Goal: Transaction & Acquisition: Purchase product/service

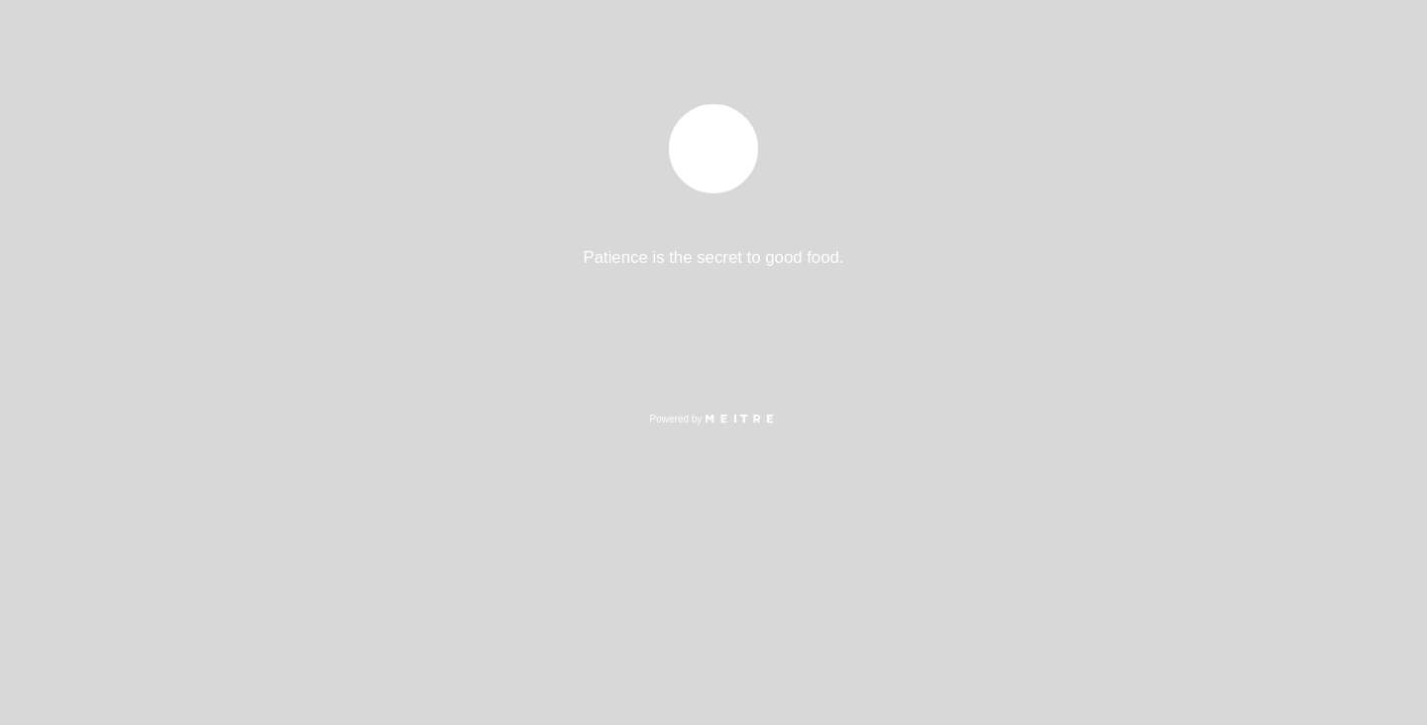
select select "es"
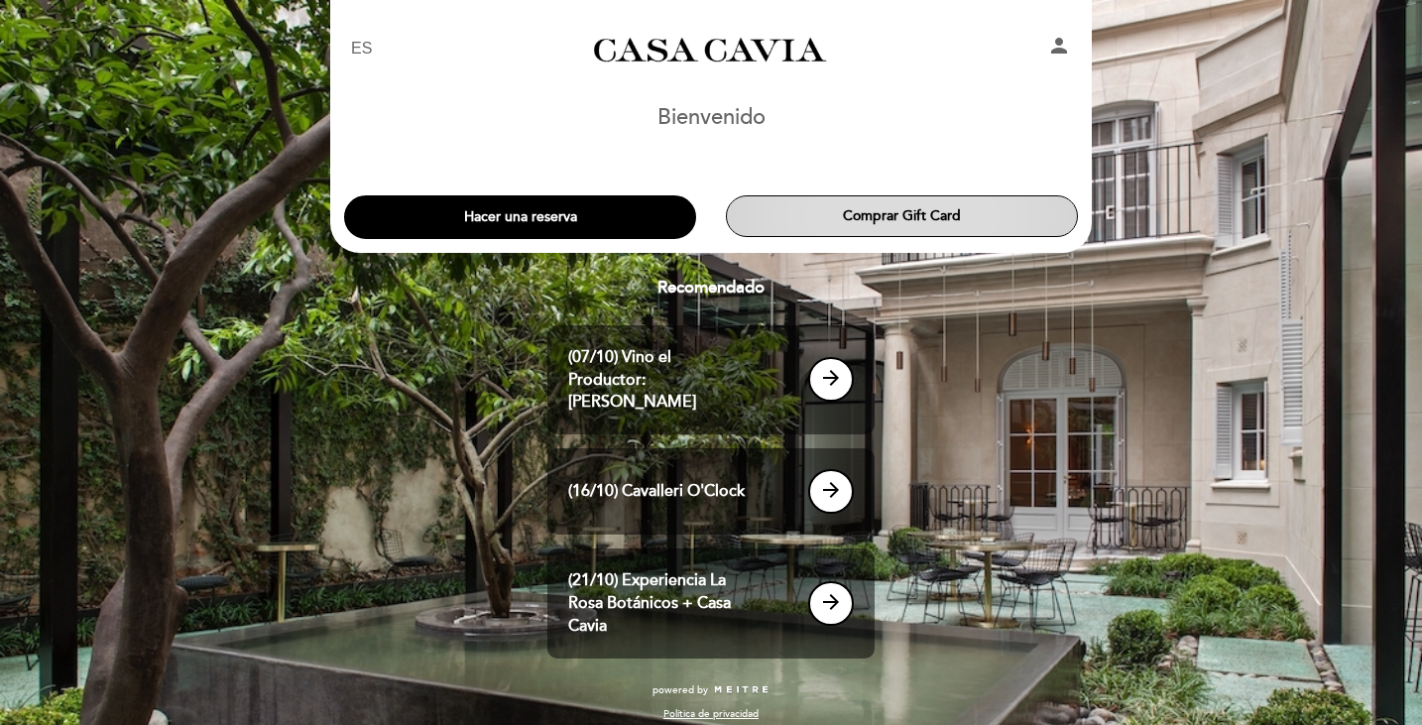
drag, startPoint x: 1006, startPoint y: 210, endPoint x: 918, endPoint y: 224, distance: 89.3
click at [918, 224] on button "Comprar Gift Card" at bounding box center [902, 216] width 352 height 42
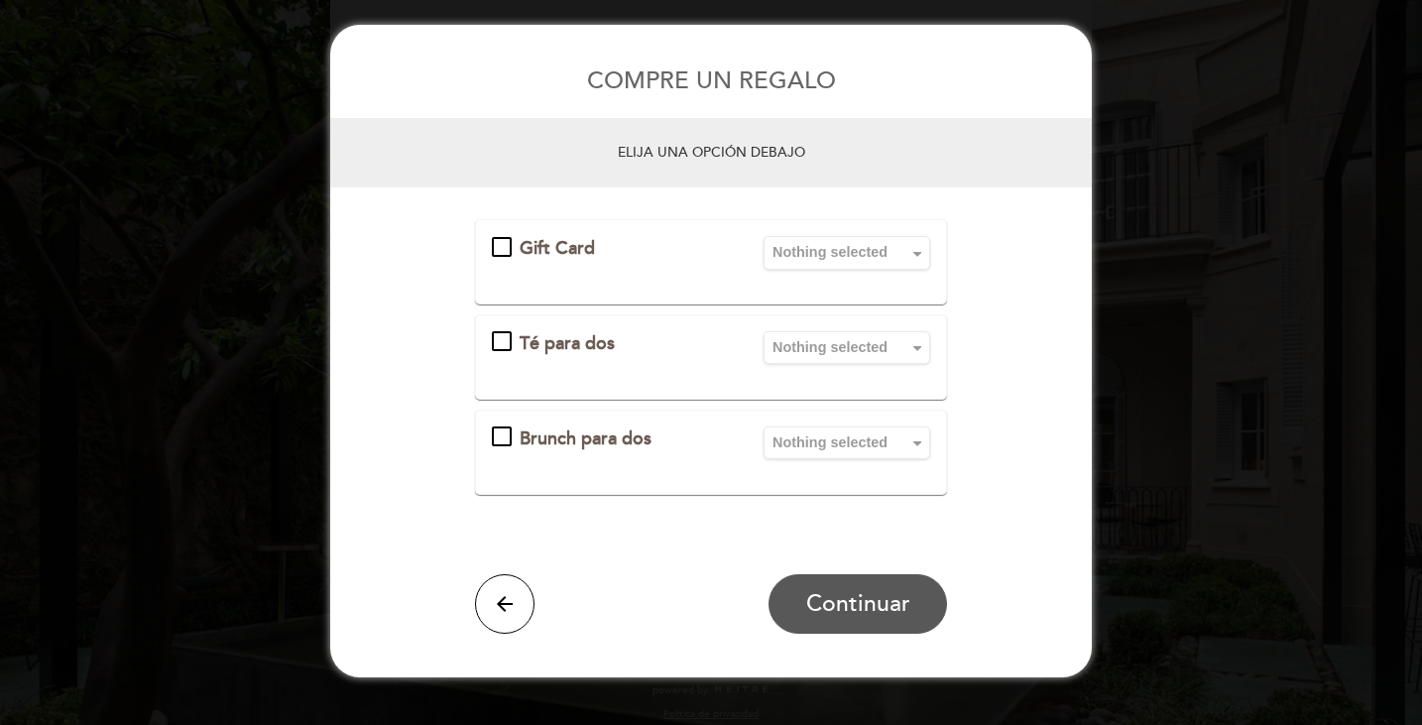
click at [494, 441] on div "Brunch para dos" at bounding box center [616, 439] width 248 height 26
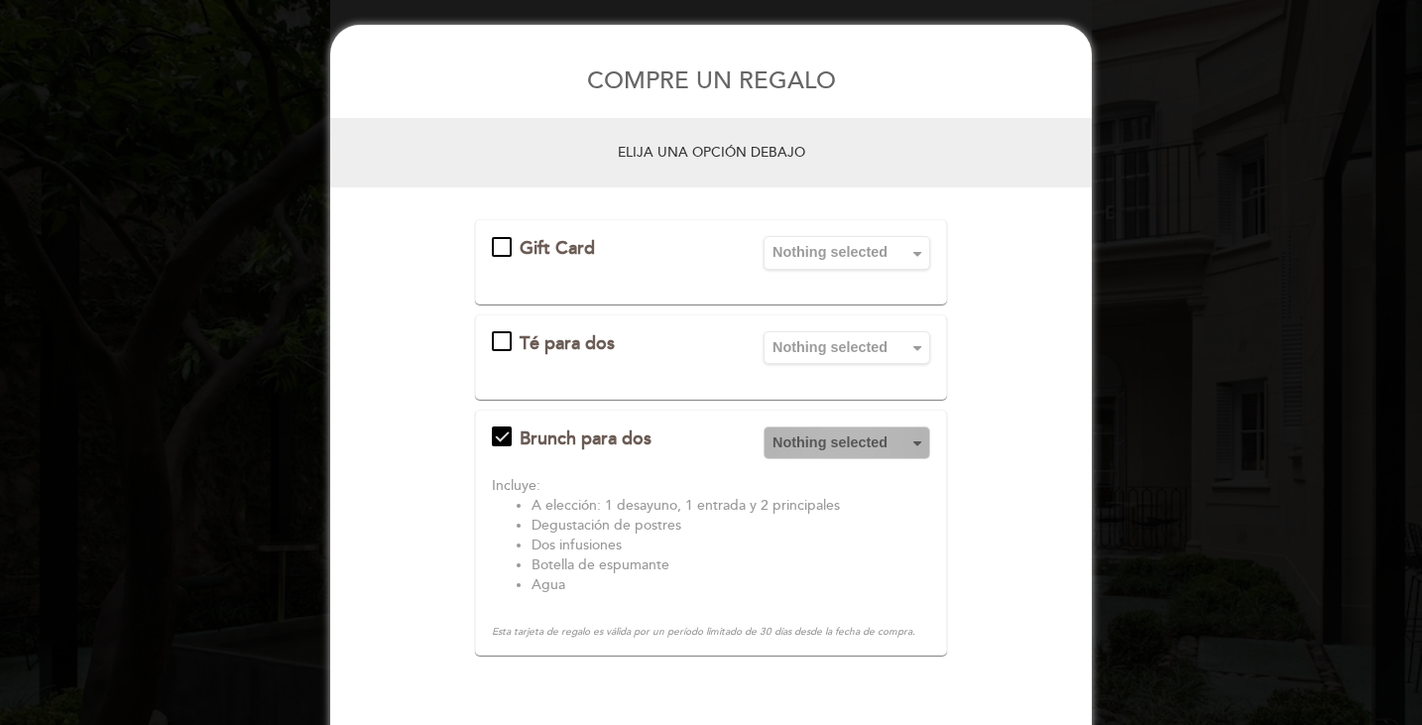
click at [797, 457] on button "Nothing selected" at bounding box center [846, 442] width 167 height 33
click at [982, 524] on form "Gift Card Nothing selected Amount in ARS ARS 75.000 ARS 100.000 ARS 150.000 ARS…" at bounding box center [710, 506] width 761 height 575
drag, startPoint x: 513, startPoint y: 630, endPoint x: 739, endPoint y: 639, distance: 225.2
click at [739, 639] on div "Brunch para dos Nothing selected Amount in ARS ARS 170.000 Incluye: A elección:…" at bounding box center [711, 532] width 472 height 246
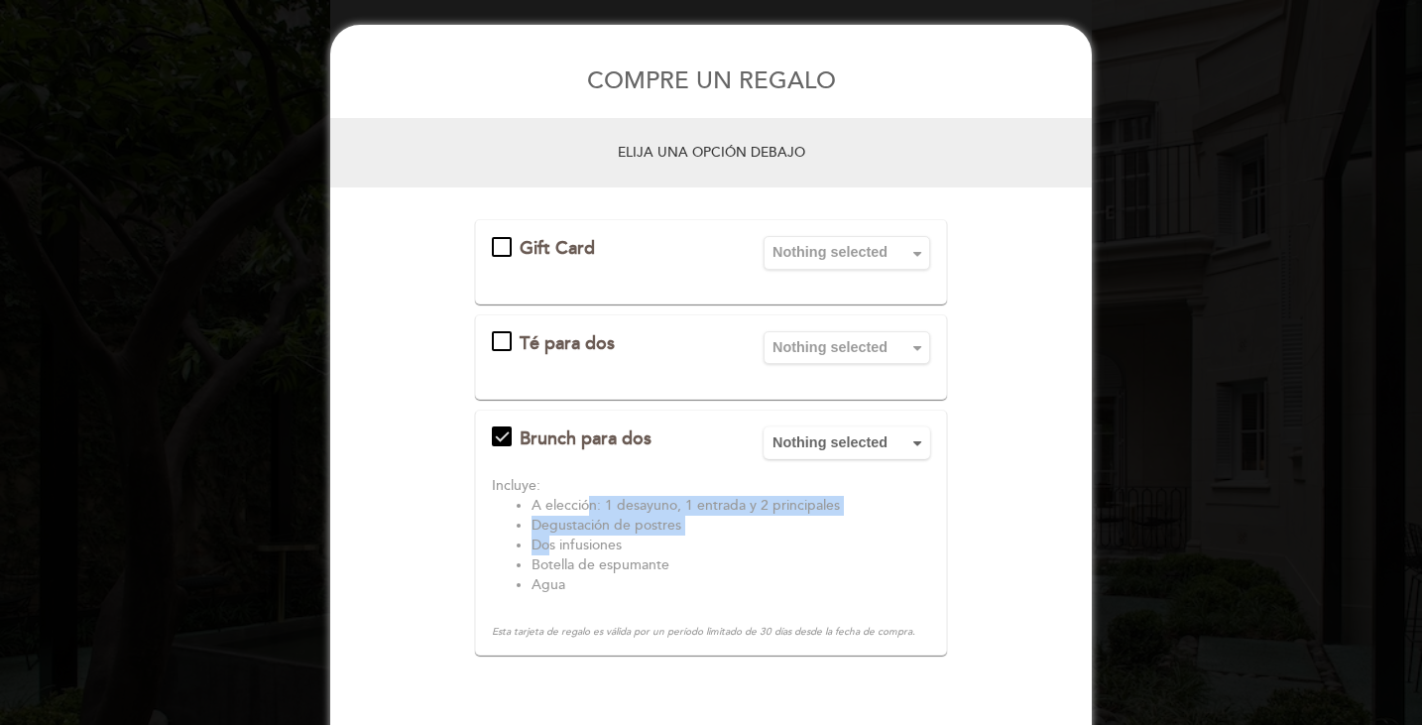
drag, startPoint x: 550, startPoint y: 545, endPoint x: 586, endPoint y: 512, distance: 49.1
click at [586, 512] on ul "A elección: 1 desayuno, 1 entrada y 2 principales Degustación de postres Dos in…" at bounding box center [711, 545] width 438 height 99
